Goal: Information Seeking & Learning: Check status

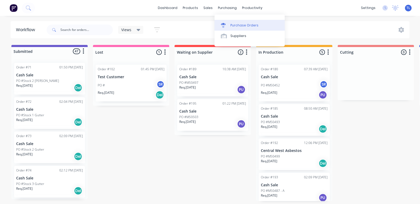
click at [236, 26] on div "Purchase Orders" at bounding box center [244, 25] width 28 height 5
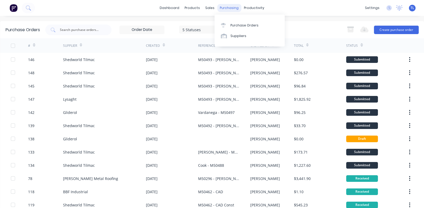
click at [222, 8] on div "purchasing" at bounding box center [229, 8] width 24 height 8
click at [236, 25] on div "Purchase Orders" at bounding box center [244, 25] width 28 height 5
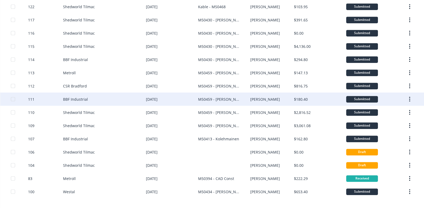
scroll to position [340, 0]
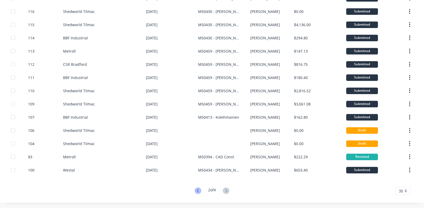
click at [197, 190] on icon at bounding box center [198, 190] width 2 height 3
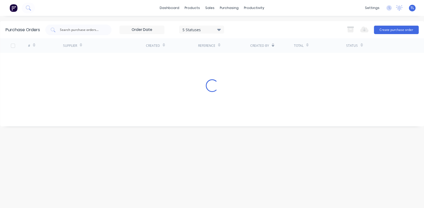
scroll to position [0, 0]
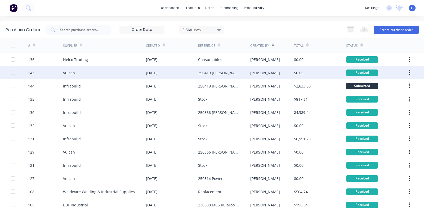
click at [68, 71] on div "Vulcan" at bounding box center [69, 73] width 12 height 6
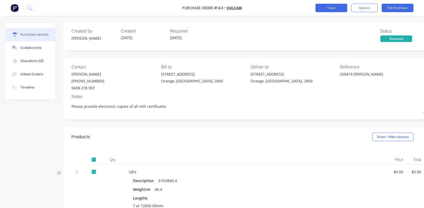
click at [325, 5] on button "Close" at bounding box center [331, 8] width 32 height 8
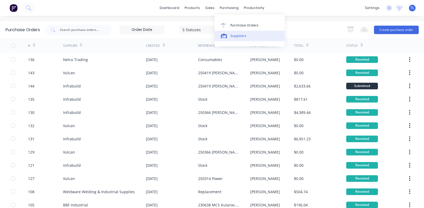
click at [237, 37] on div "Suppliers" at bounding box center [238, 36] width 16 height 5
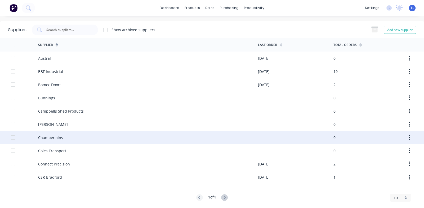
scroll to position [6, 0]
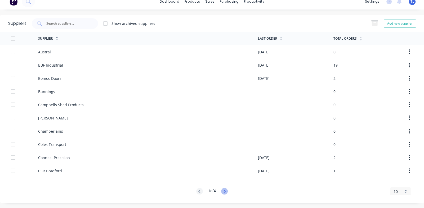
click at [224, 191] on icon at bounding box center [225, 191] width 2 height 3
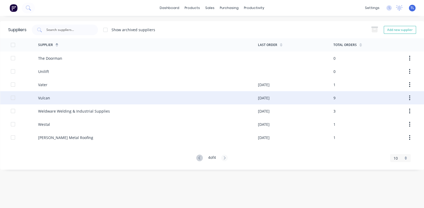
click at [58, 98] on div "Vulcan" at bounding box center [148, 97] width 220 height 13
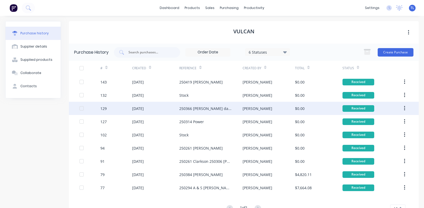
click at [197, 108] on div "250366 [PERSON_NAME] dairy" at bounding box center [205, 109] width 52 height 6
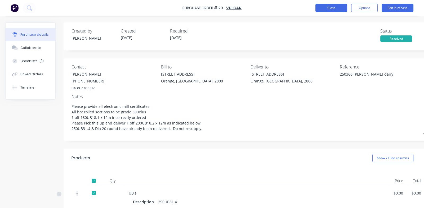
click at [328, 8] on button "Close" at bounding box center [331, 8] width 32 height 8
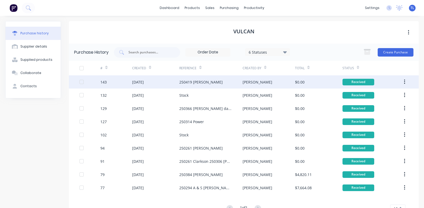
click at [189, 82] on div "250419 [PERSON_NAME]" at bounding box center [200, 82] width 43 height 6
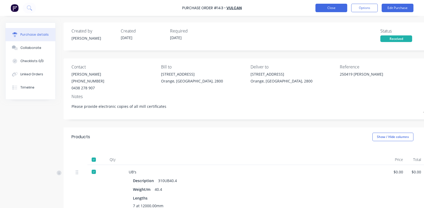
click at [325, 7] on button "Close" at bounding box center [331, 8] width 32 height 8
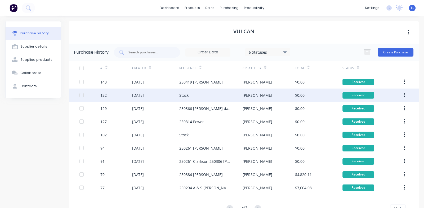
click at [144, 94] on div "[DATE]" at bounding box center [138, 96] width 12 height 6
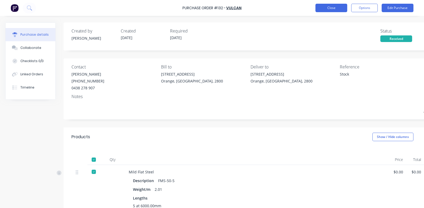
click at [328, 8] on button "Close" at bounding box center [331, 8] width 32 height 8
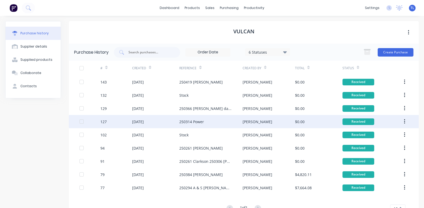
click at [185, 121] on div "250314 Power" at bounding box center [191, 122] width 25 height 6
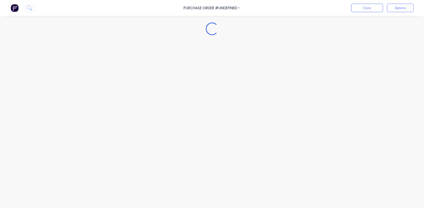
type textarea "x"
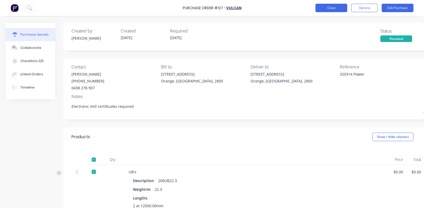
click at [332, 9] on button "Close" at bounding box center [331, 8] width 32 height 8
